Goal: Navigation & Orientation: Find specific page/section

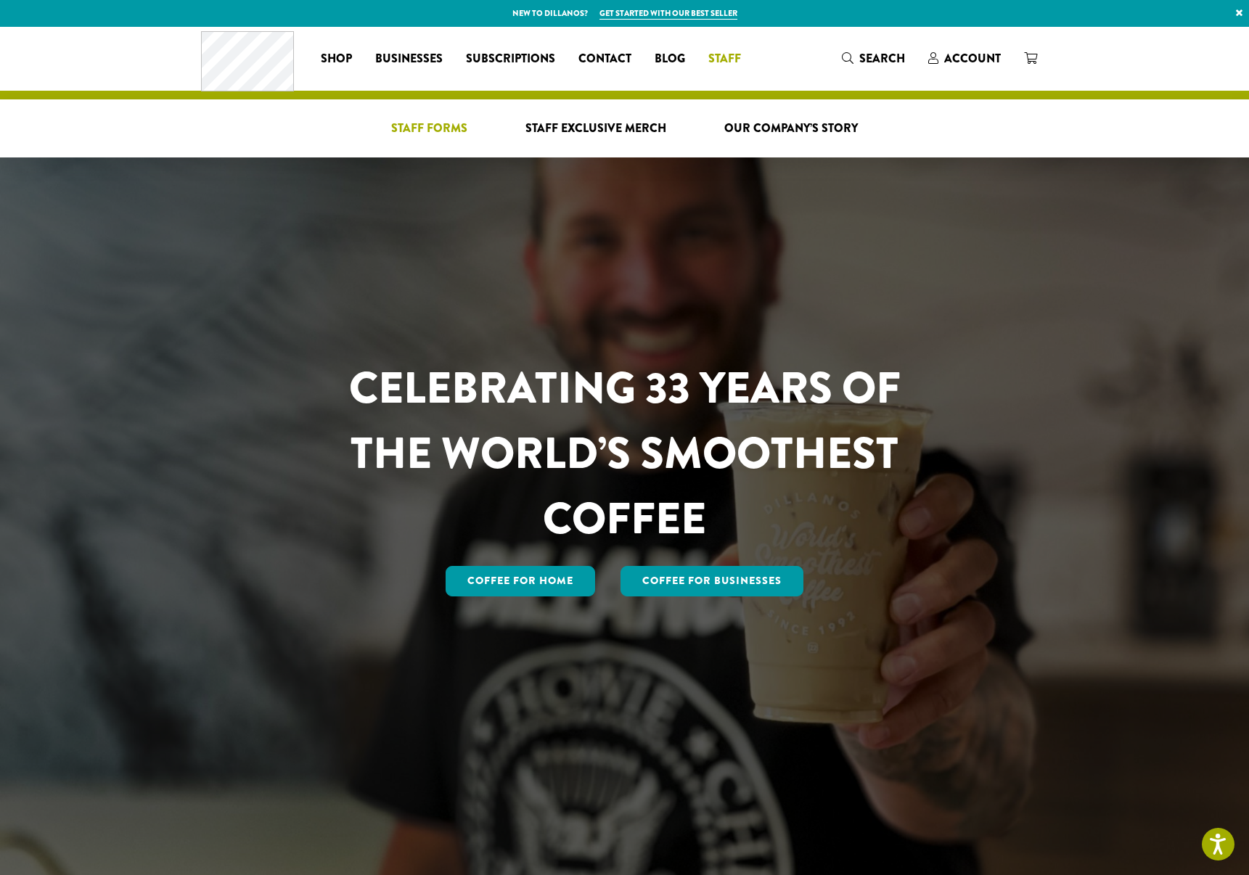
click at [432, 130] on span "Staff Forms" at bounding box center [429, 129] width 76 height 18
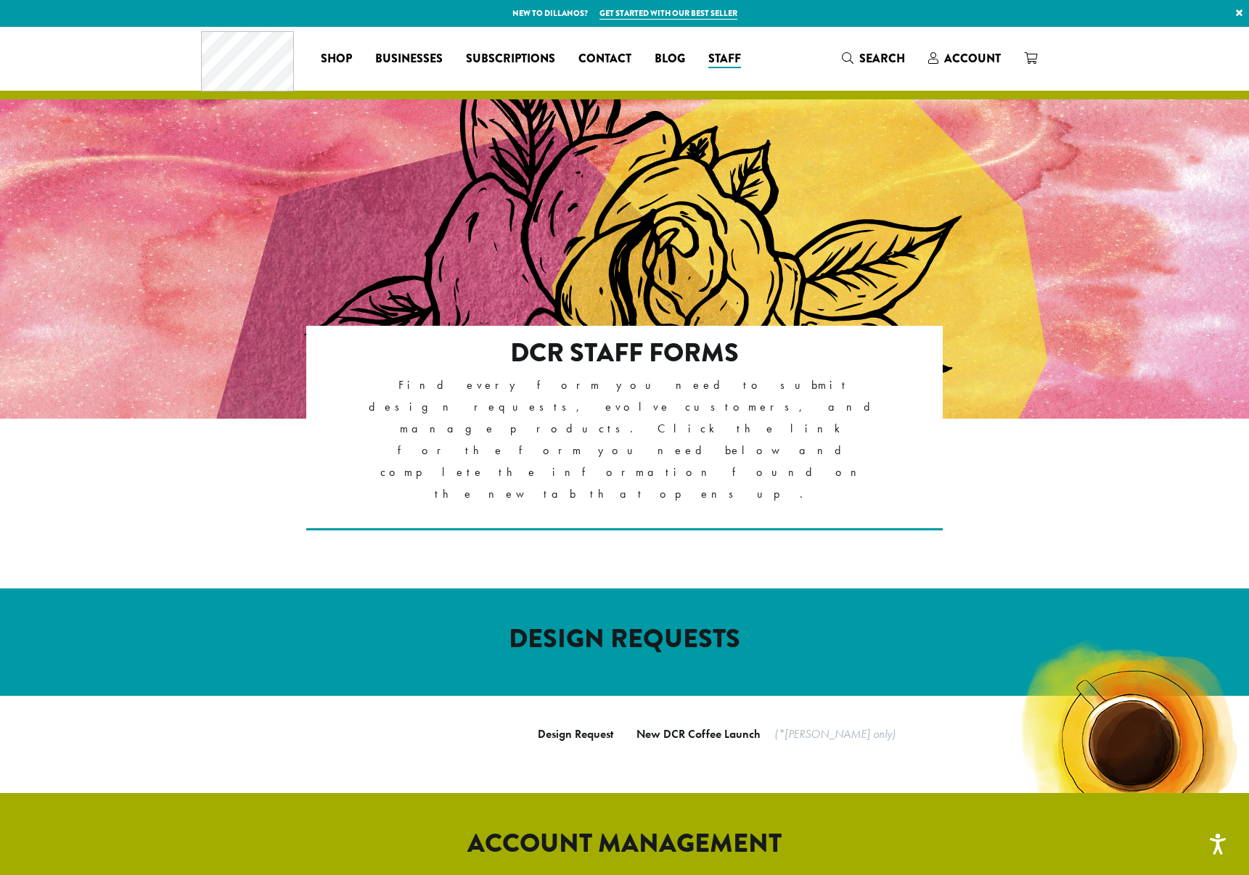
scroll to position [666, 0]
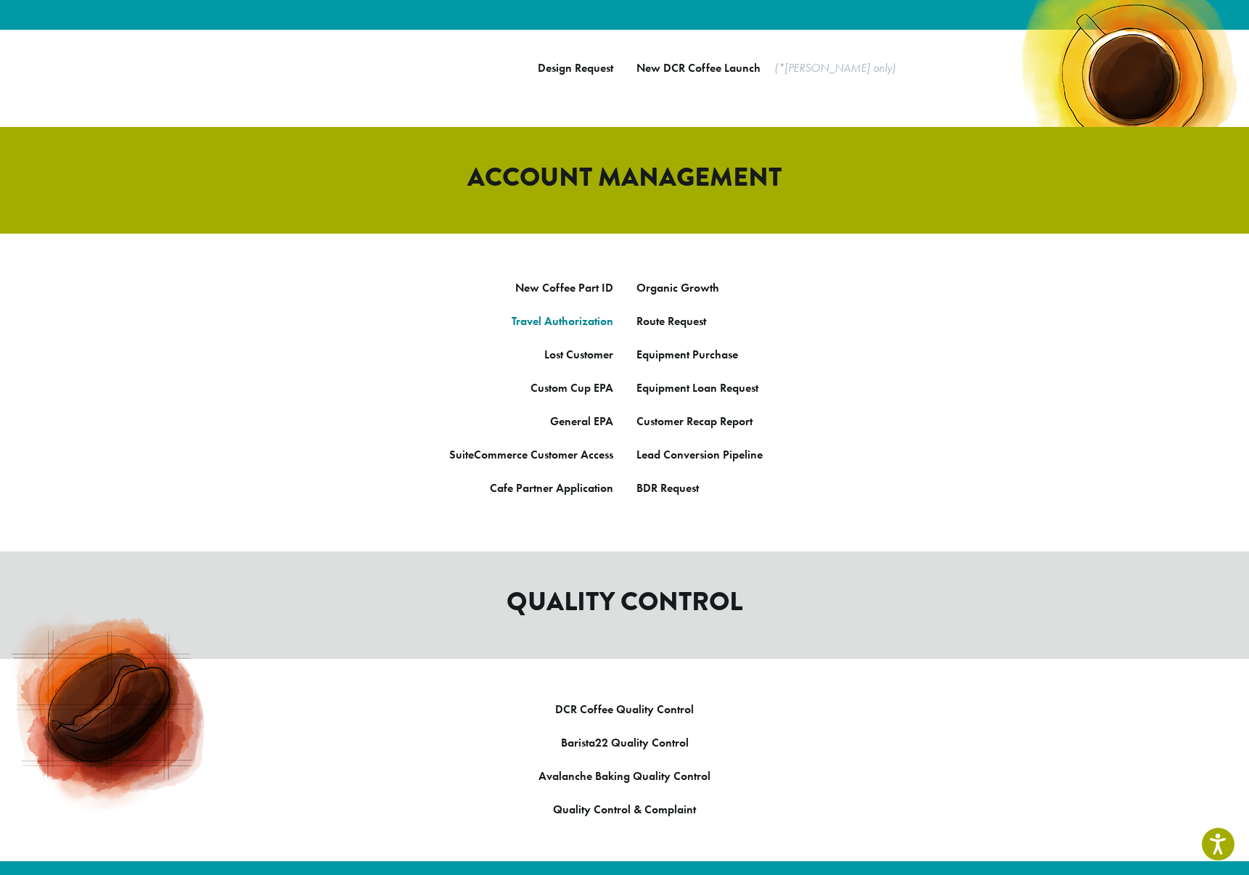
click at [559, 313] on link "Travel Authorization" at bounding box center [562, 320] width 102 height 15
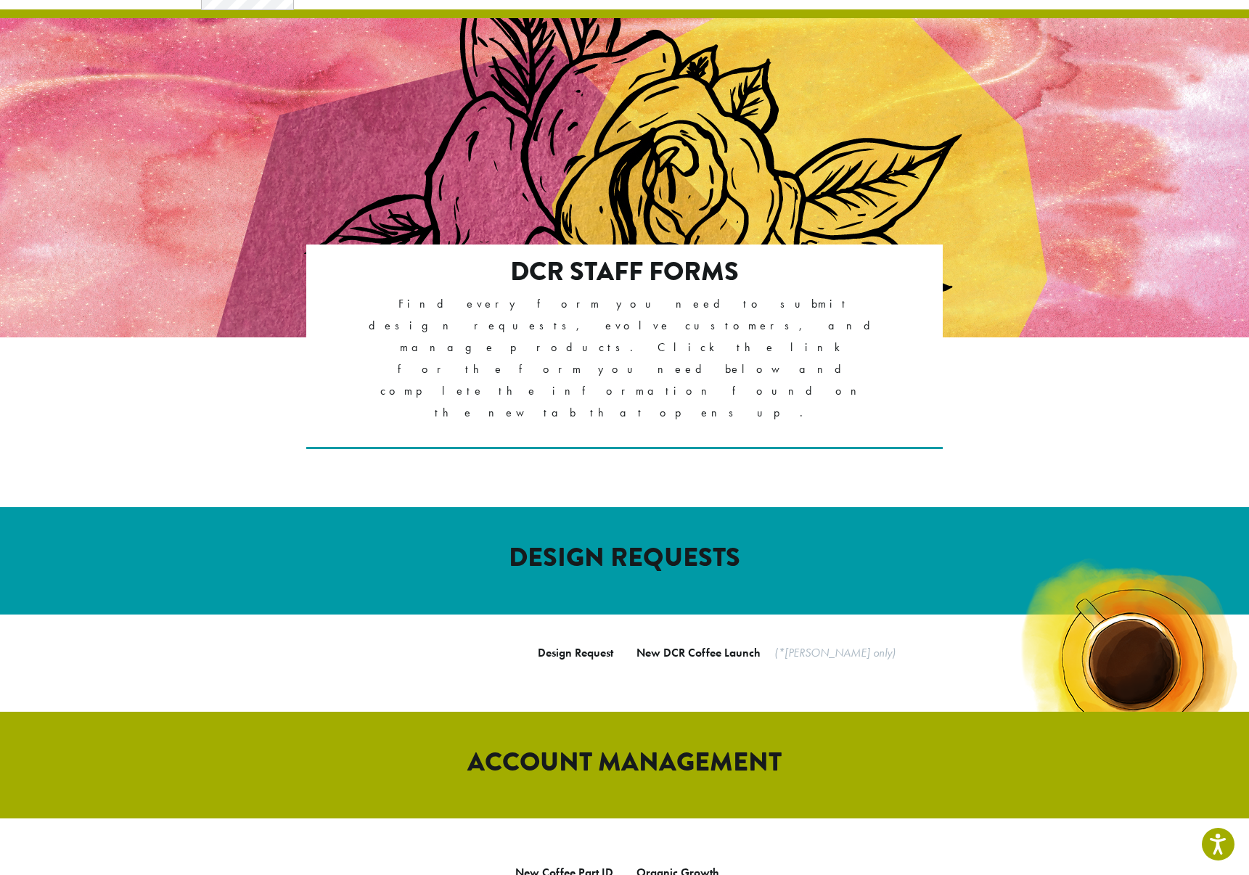
scroll to position [32, 0]
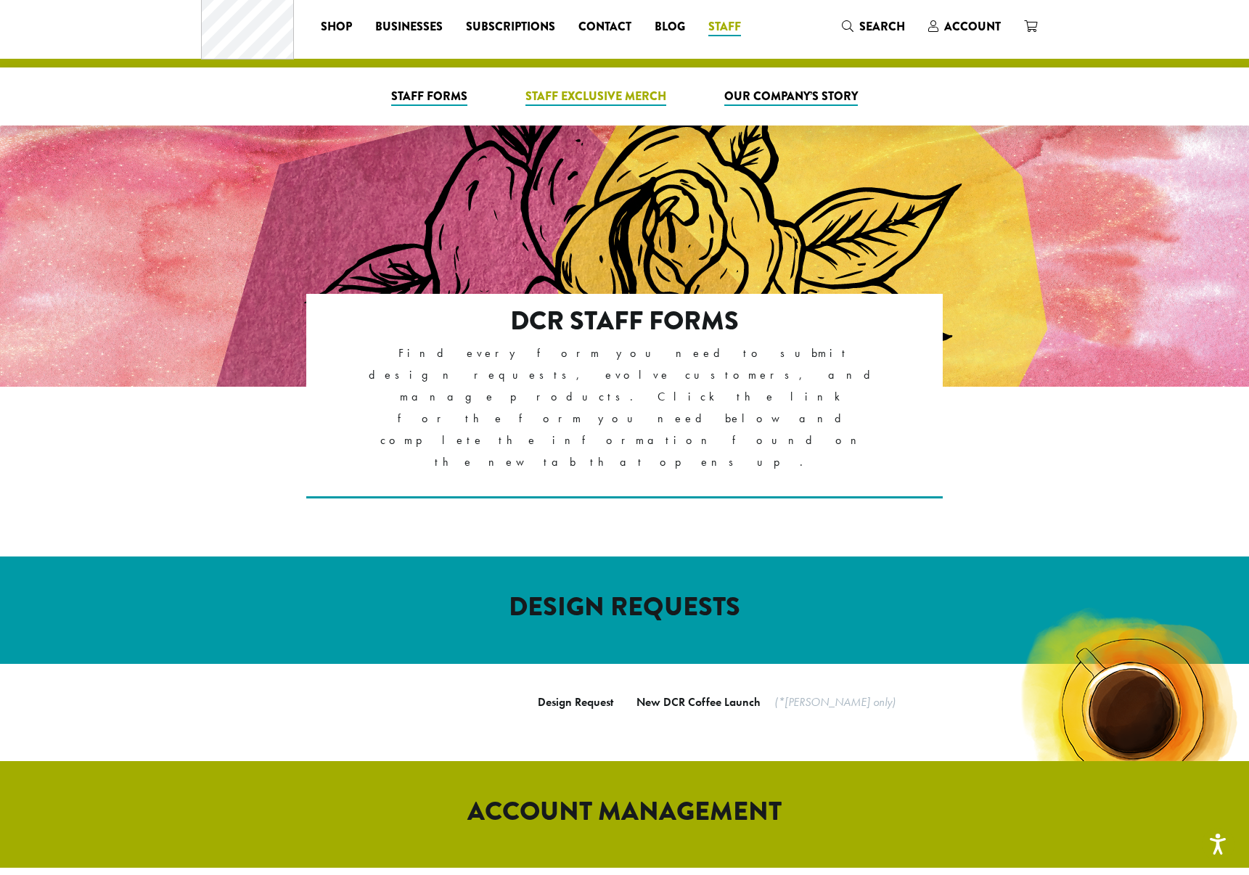
click at [592, 99] on span "Staff Exclusive Merch" at bounding box center [595, 97] width 141 height 18
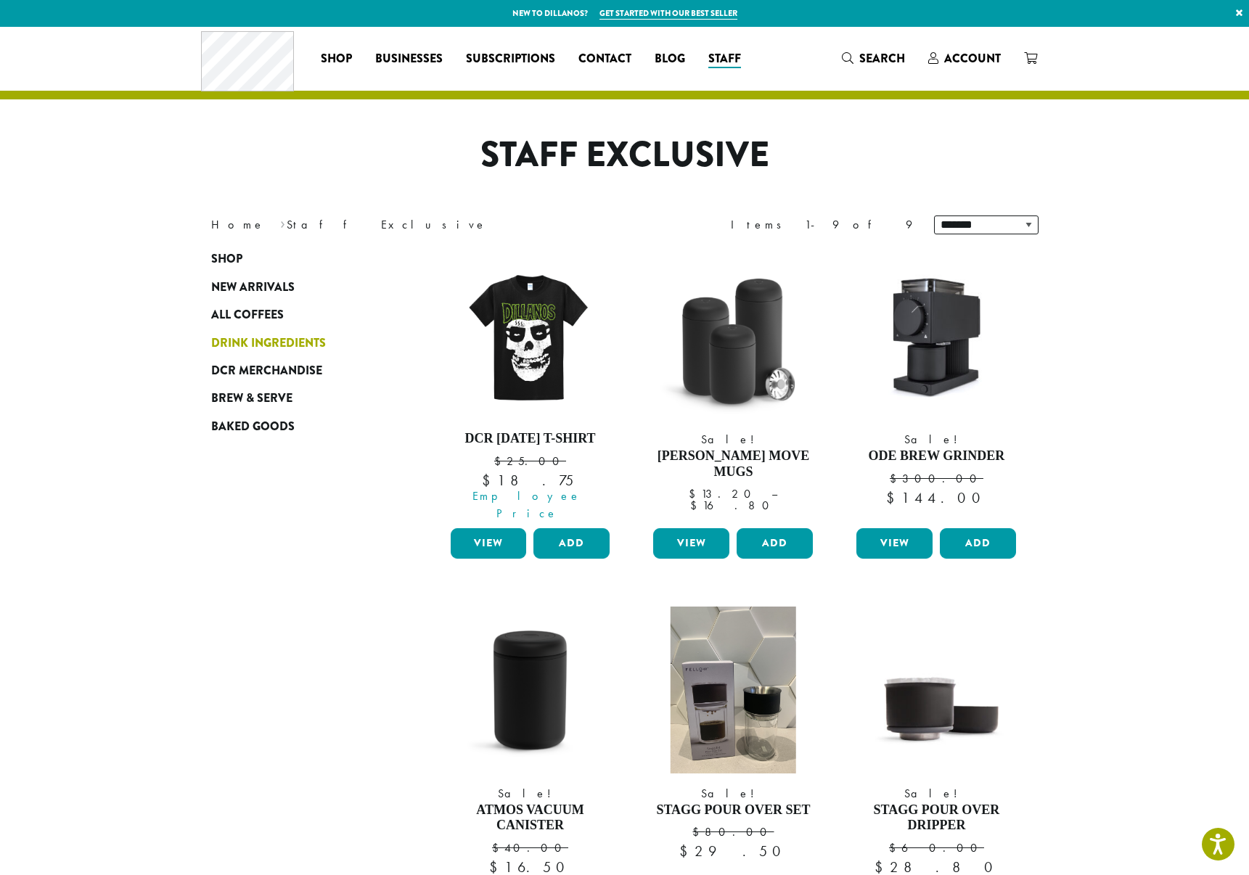
click at [239, 344] on span "Drink Ingredients" at bounding box center [268, 343] width 115 height 18
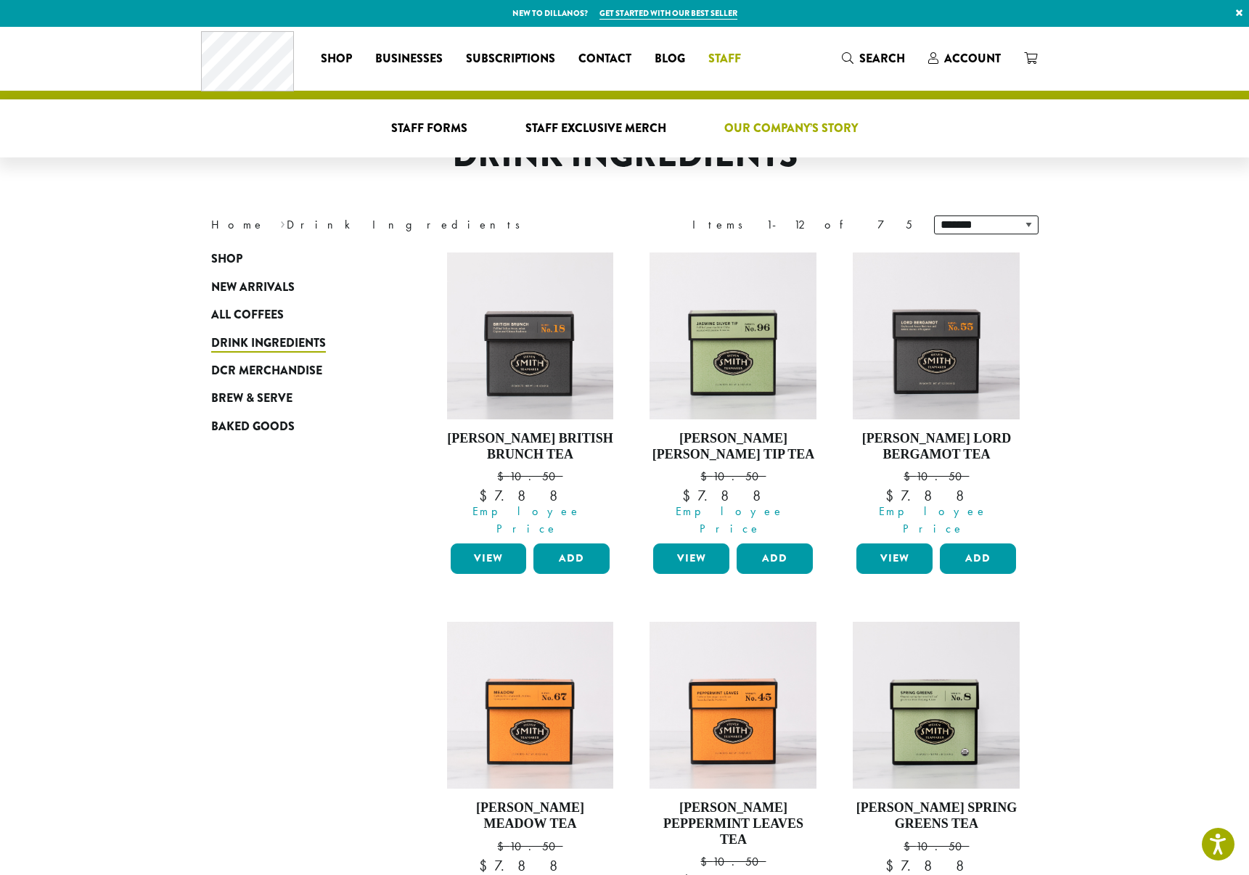
click at [806, 130] on span "Our Company’s Story" at bounding box center [790, 129] width 133 height 18
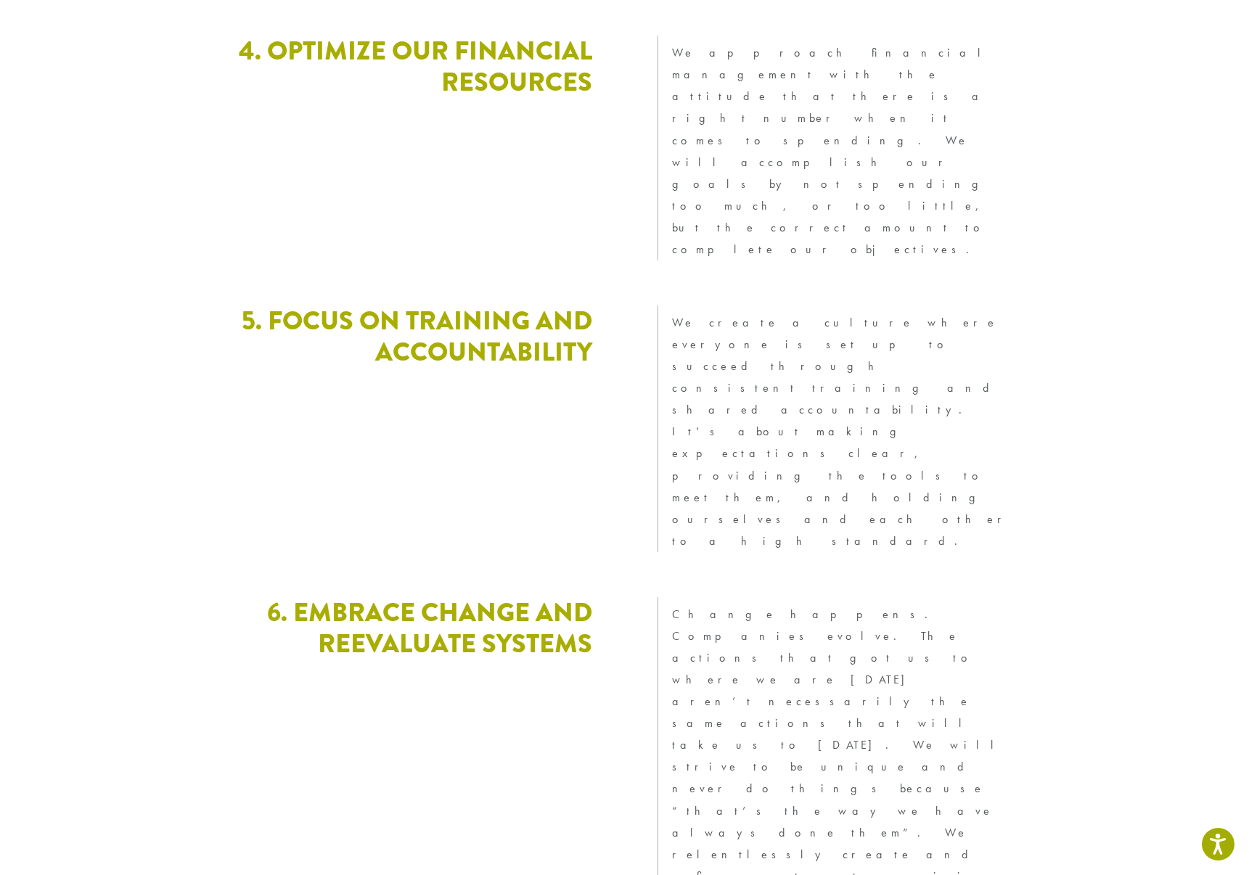
scroll to position [3731, 0]
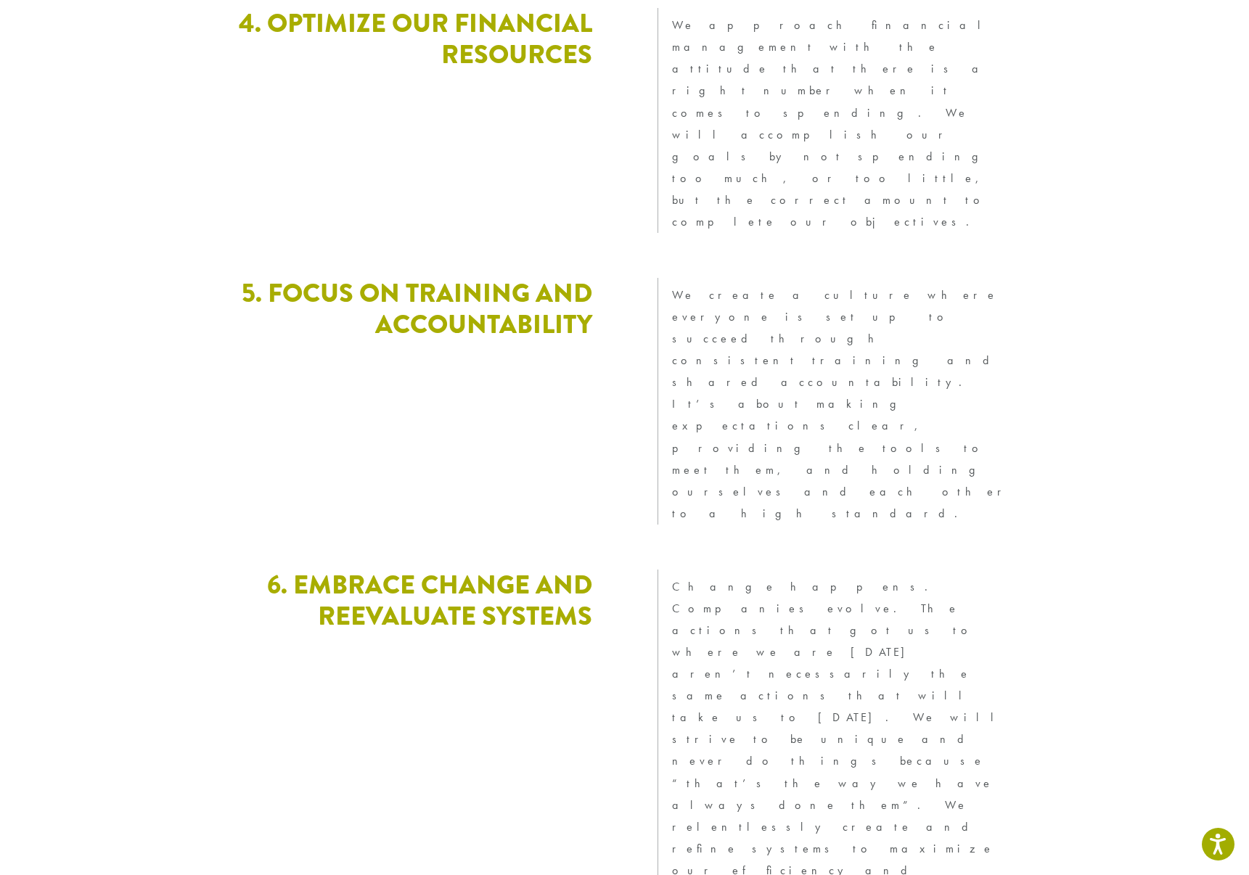
drag, startPoint x: 668, startPoint y: 509, endPoint x: 738, endPoint y: 511, distance: 69.7
drag, startPoint x: 696, startPoint y: 509, endPoint x: 717, endPoint y: 488, distance: 29.8
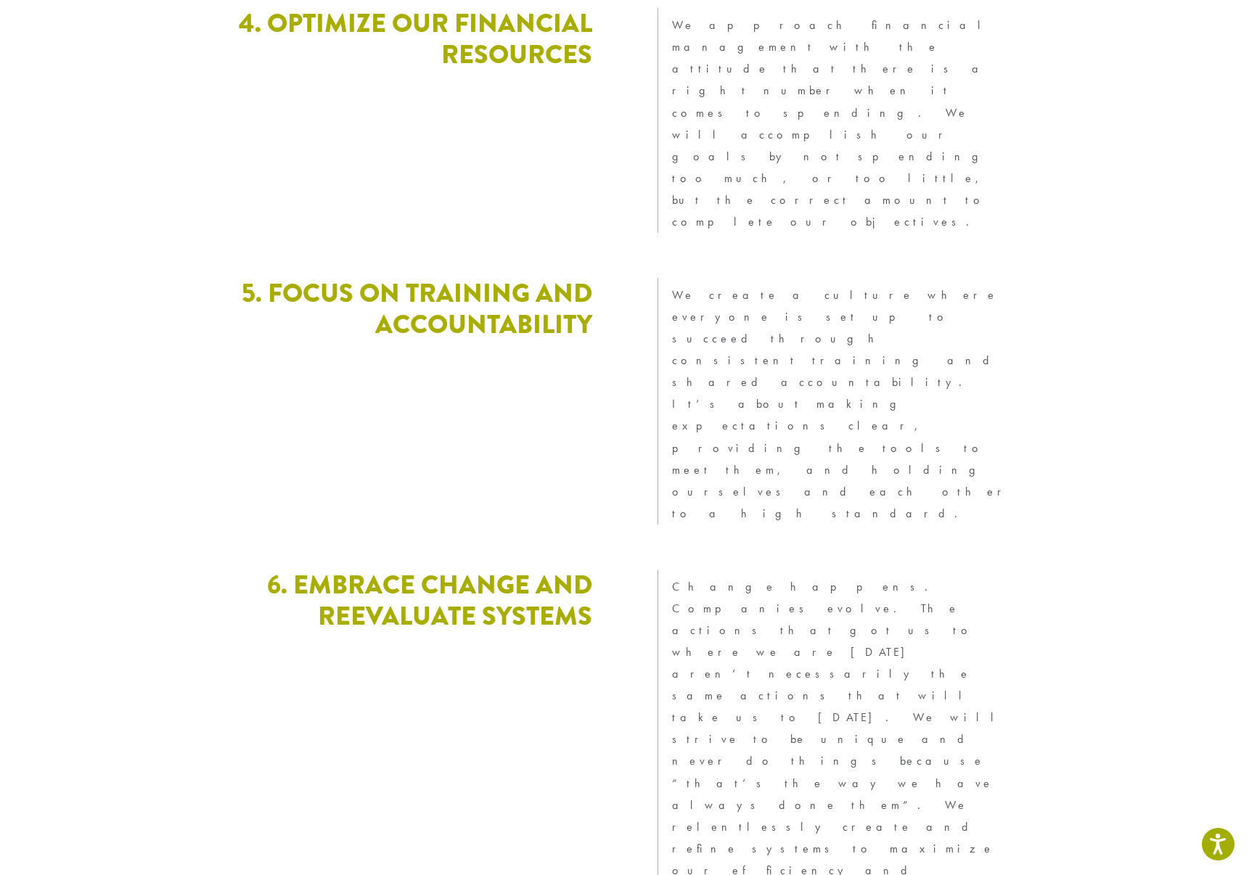
drag, startPoint x: 594, startPoint y: 588, endPoint x: 564, endPoint y: 455, distance: 136.8
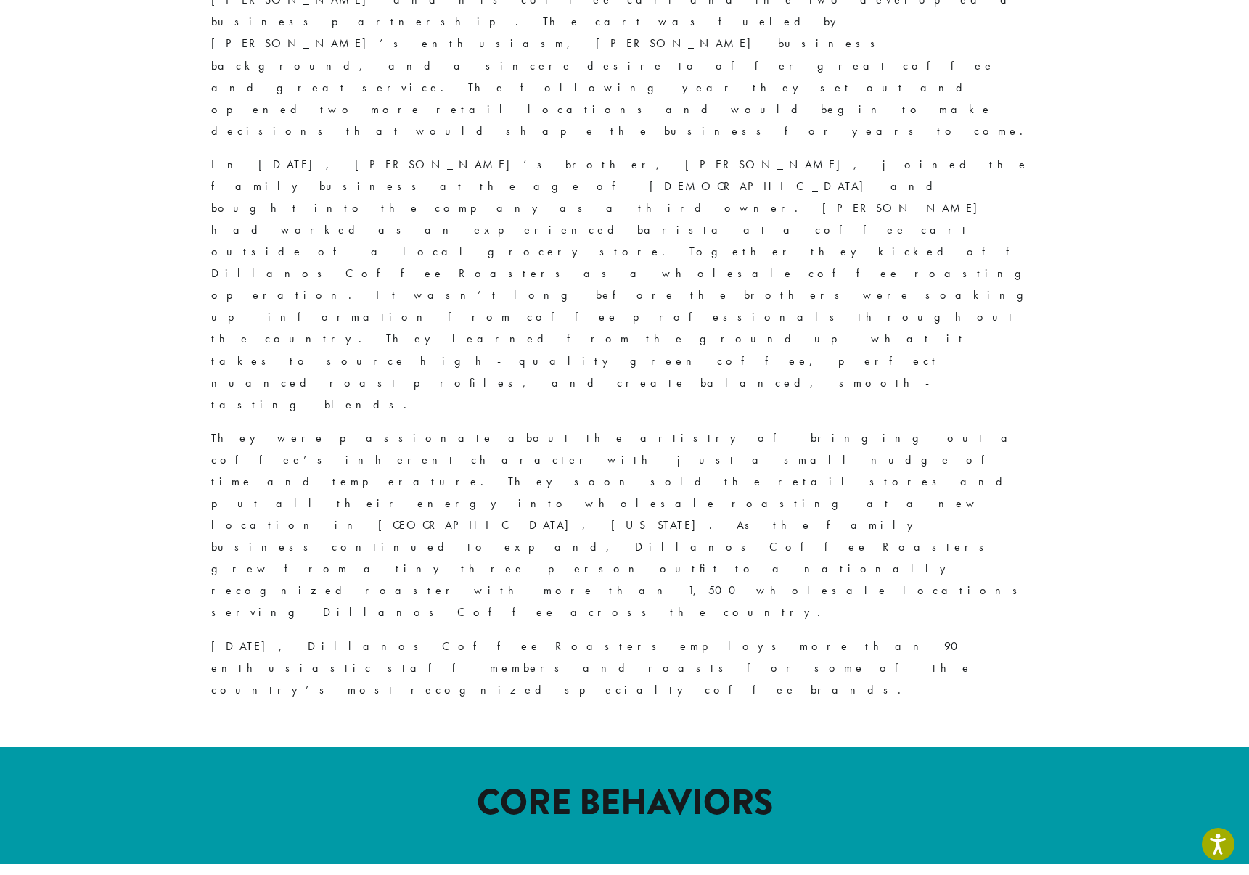
scroll to position [839, 0]
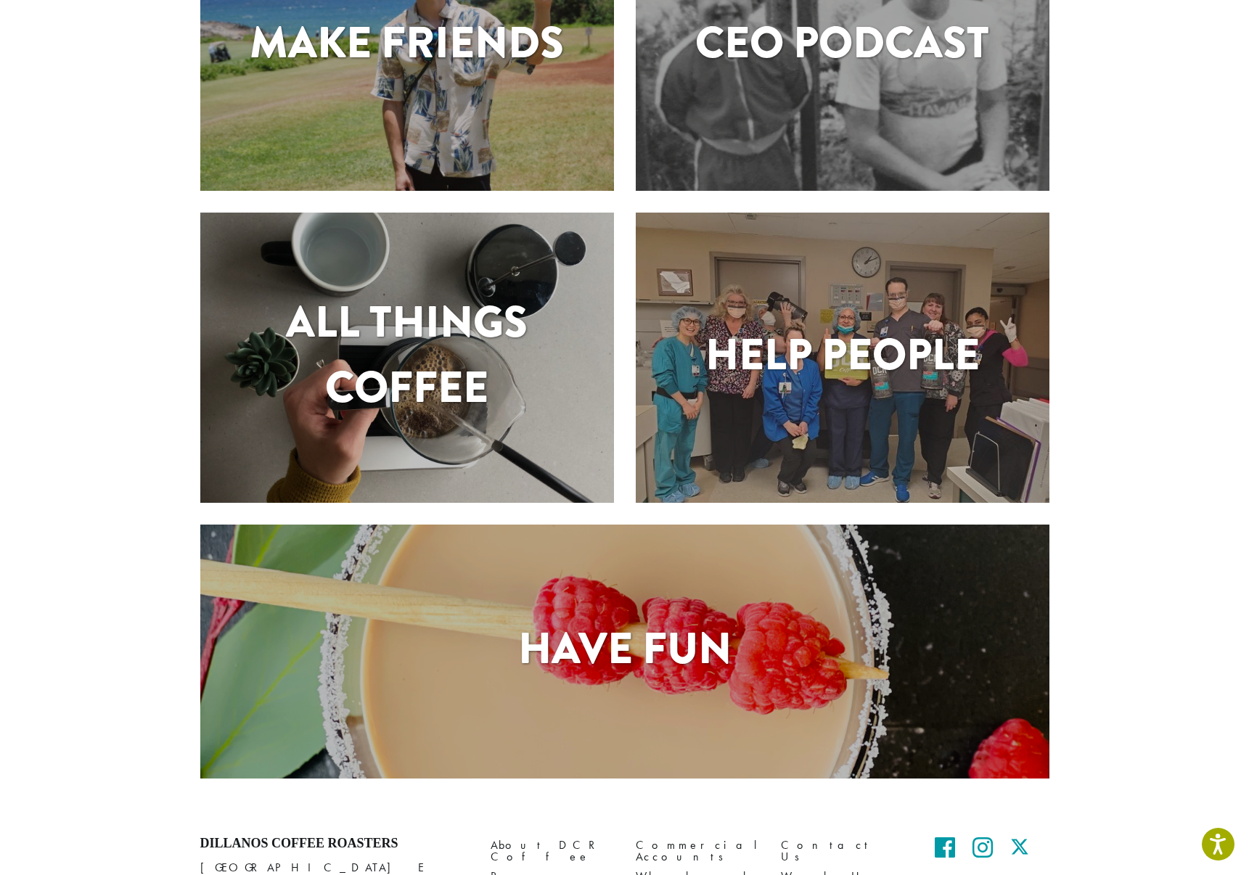
scroll to position [691, 0]
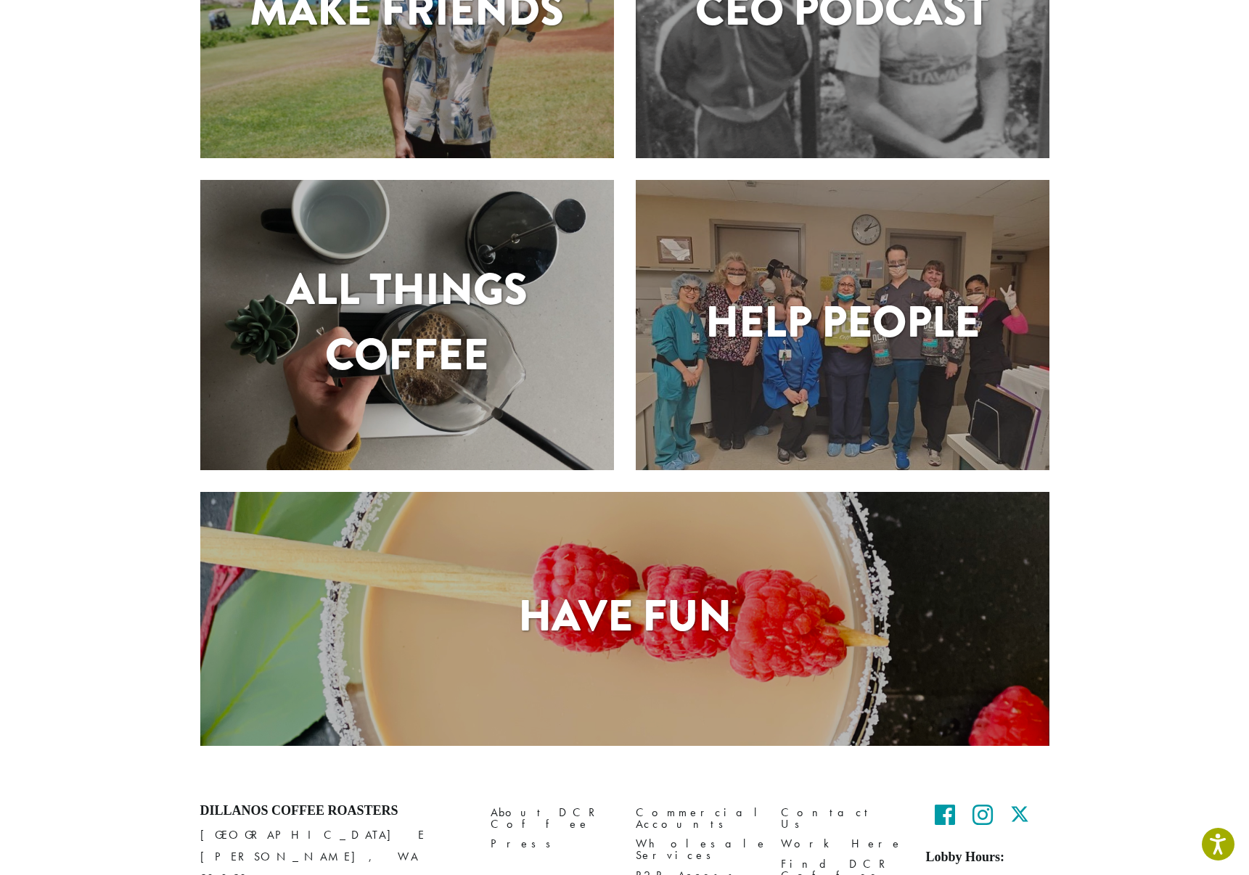
click at [636, 611] on h1 "Have Fun" at bounding box center [624, 615] width 849 height 65
click at [637, 611] on h1 "Have Fun" at bounding box center [624, 615] width 849 height 65
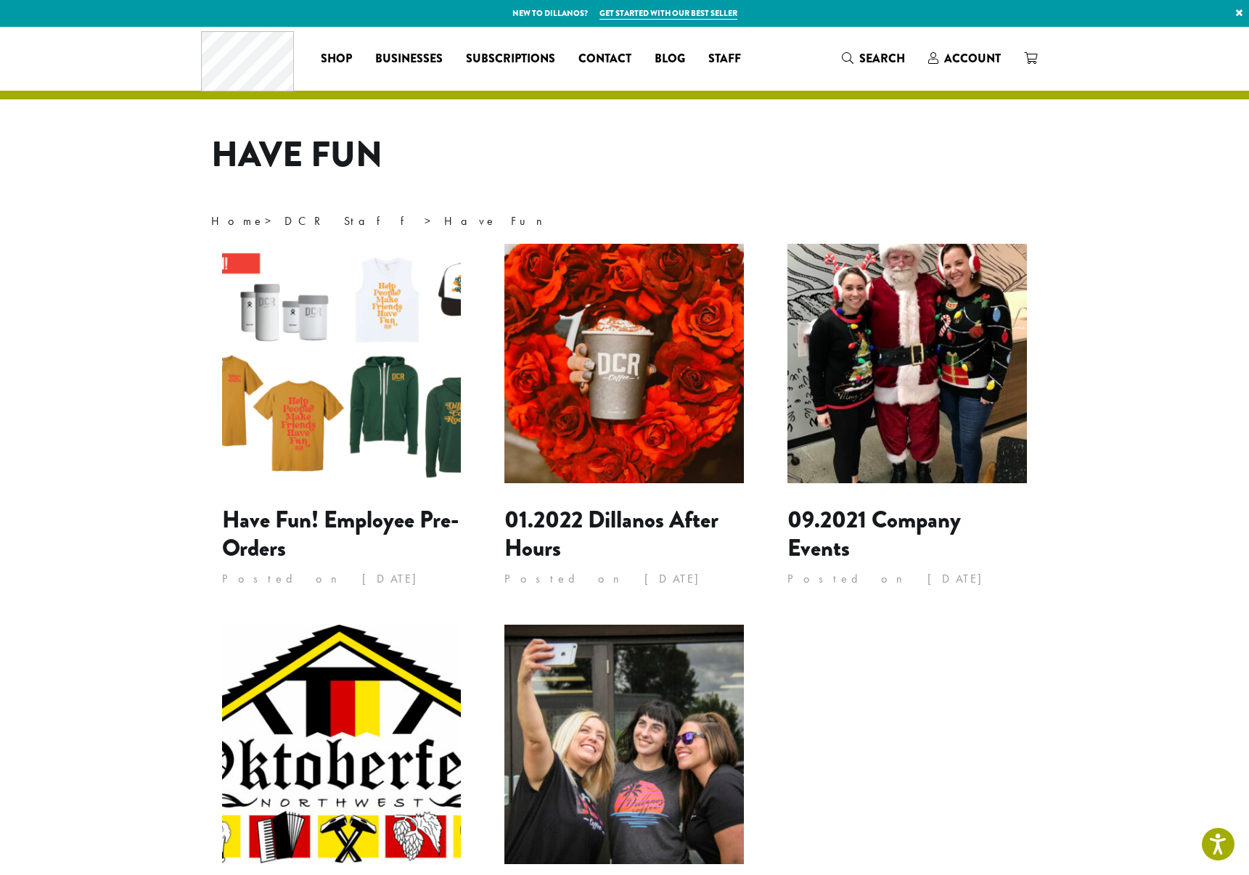
click at [948, 710] on div "Have Fun! Employee Pre-Orders Posted on May 26, 2022 01.2022 Dillanos After Hou…" at bounding box center [624, 625] width 849 height 762
click at [543, 144] on h1 "Have Fun" at bounding box center [624, 155] width 827 height 42
drag, startPoint x: 303, startPoint y: 224, endPoint x: 436, endPoint y: 227, distance: 132.8
click at [436, 227] on p "Home > DCR Staff > Have Fun" at bounding box center [624, 221] width 827 height 22
click at [284, 226] on link "DCR Staff" at bounding box center [354, 220] width 140 height 15
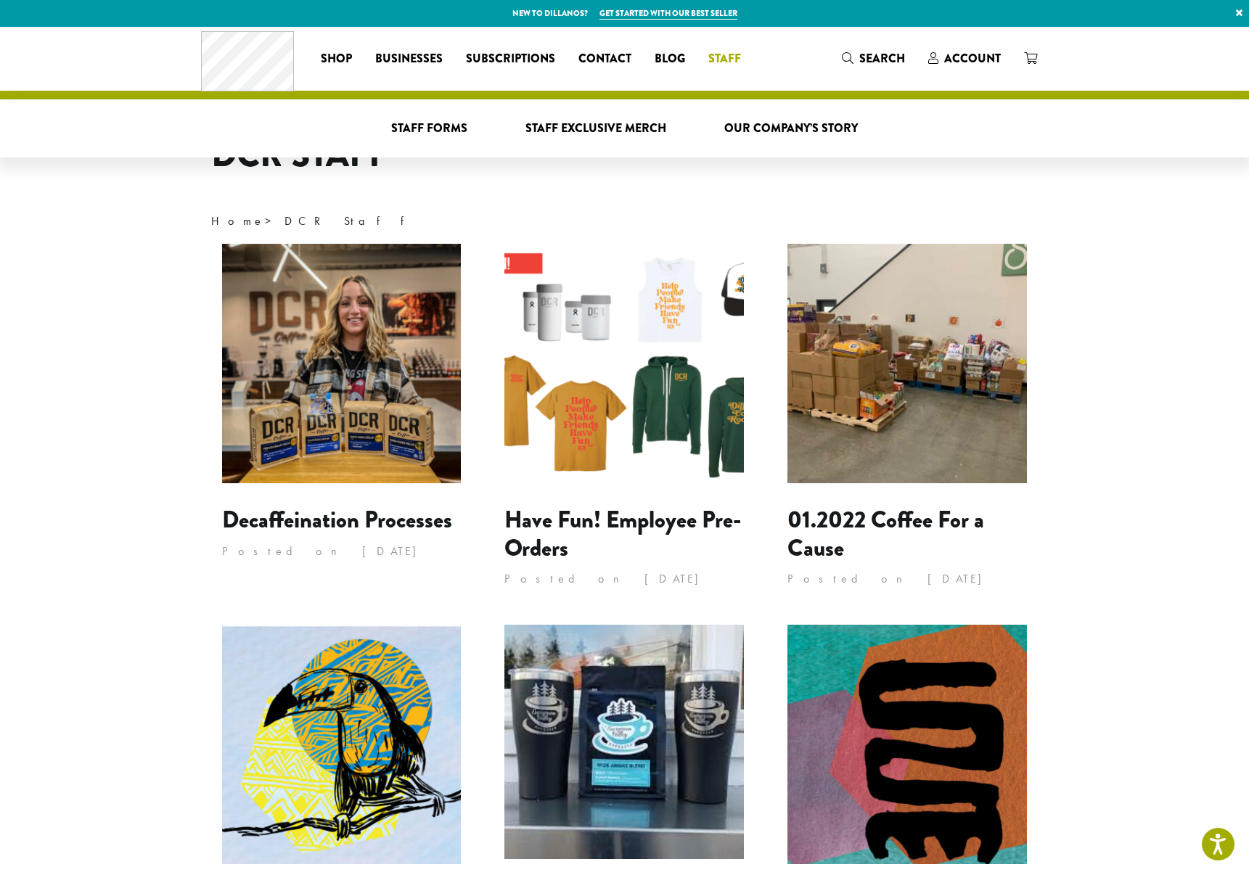
drag, startPoint x: 614, startPoint y: 170, endPoint x: 497, endPoint y: 219, distance: 126.5
click at [614, 170] on h1 "DCR Staff" at bounding box center [624, 155] width 827 height 42
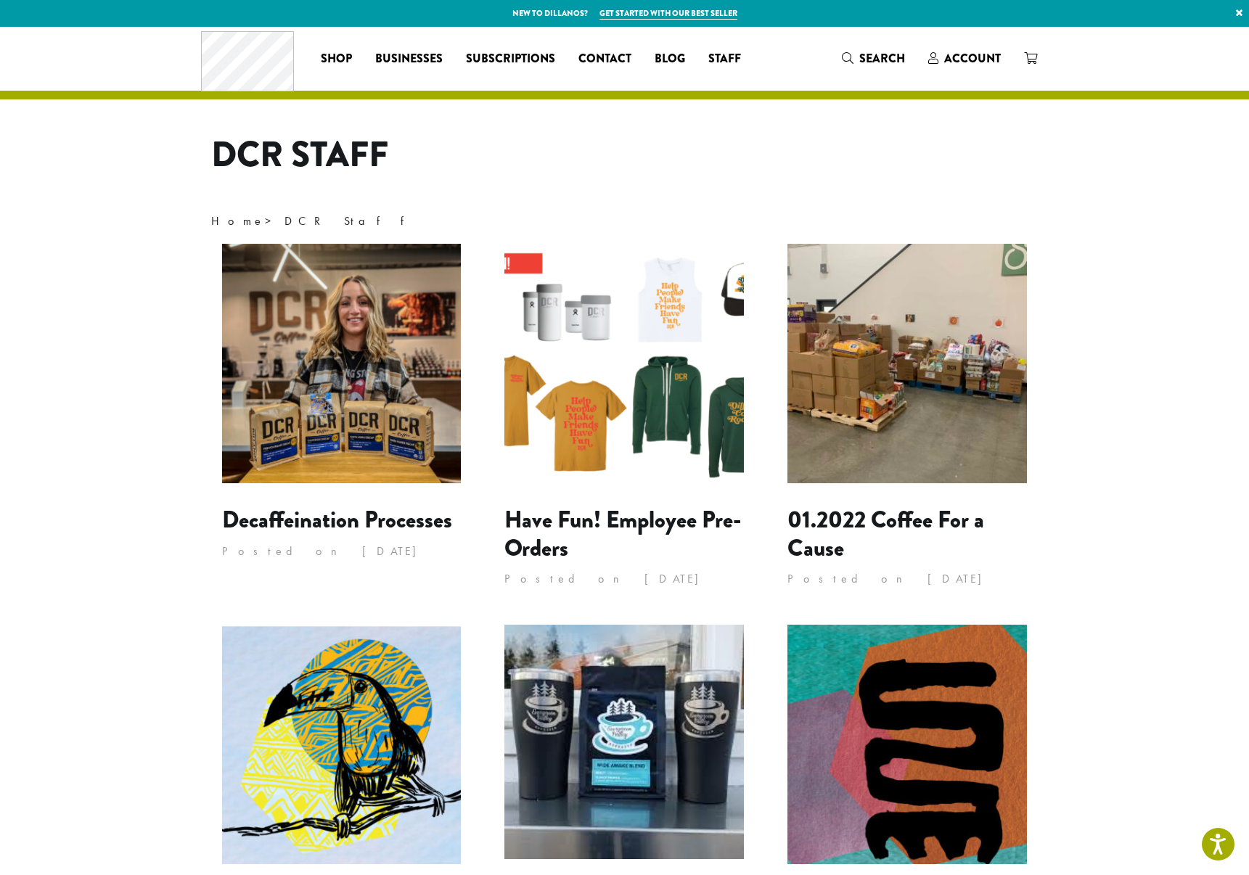
click at [284, 223] on span "DCR Staff" at bounding box center [354, 220] width 140 height 15
click at [229, 224] on link "Home" at bounding box center [238, 220] width 54 height 15
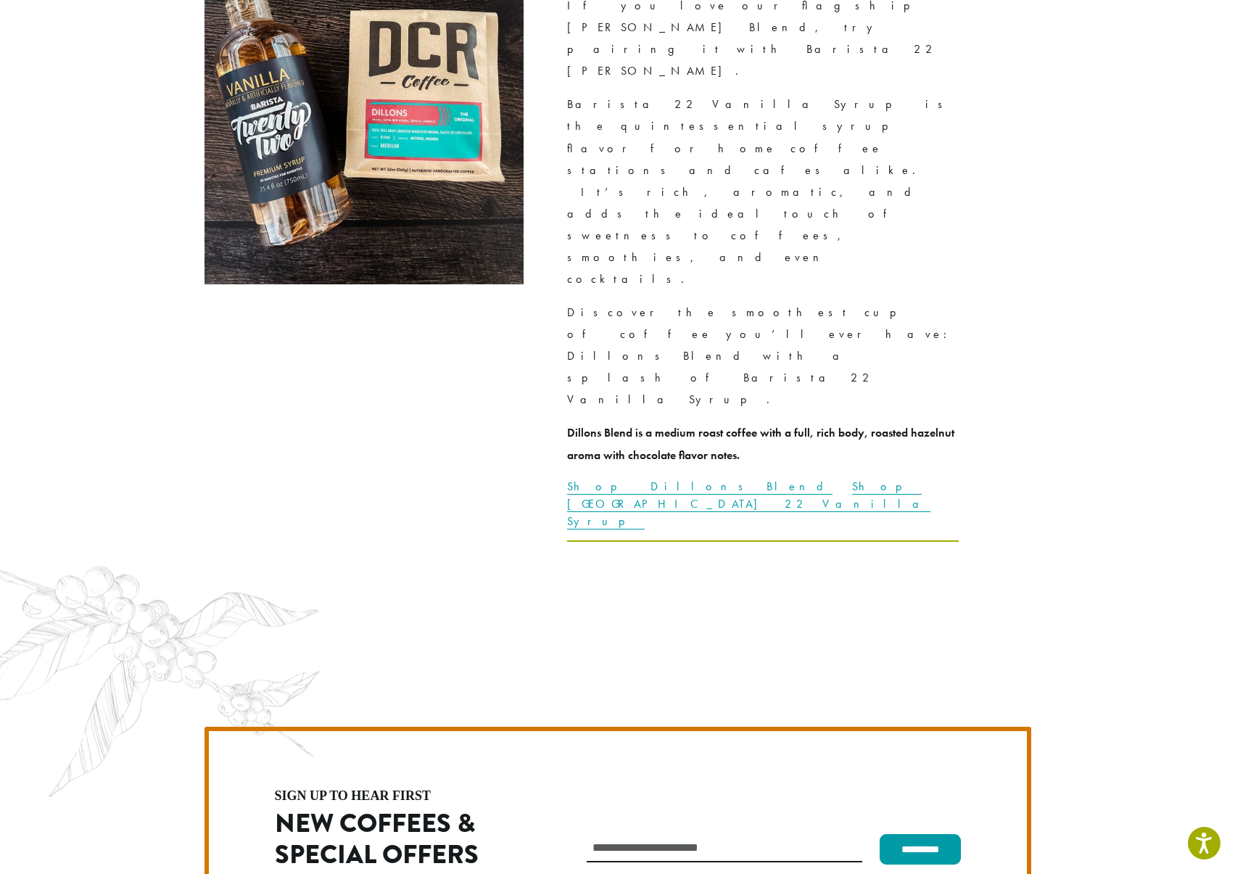
scroll to position [4121, 0]
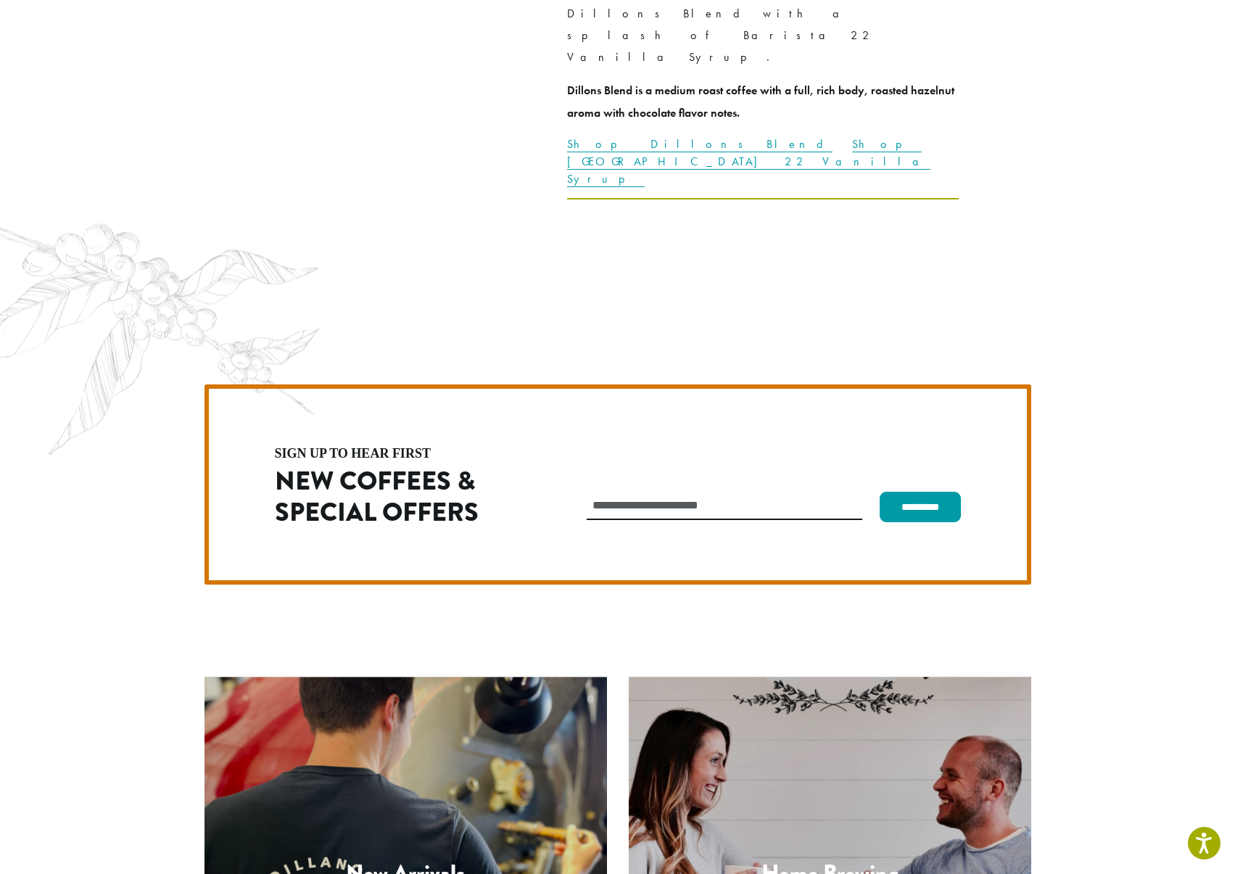
drag, startPoint x: 65, startPoint y: 255, endPoint x: 67, endPoint y: 247, distance: 9.2
